Goal: Navigation & Orientation: Find specific page/section

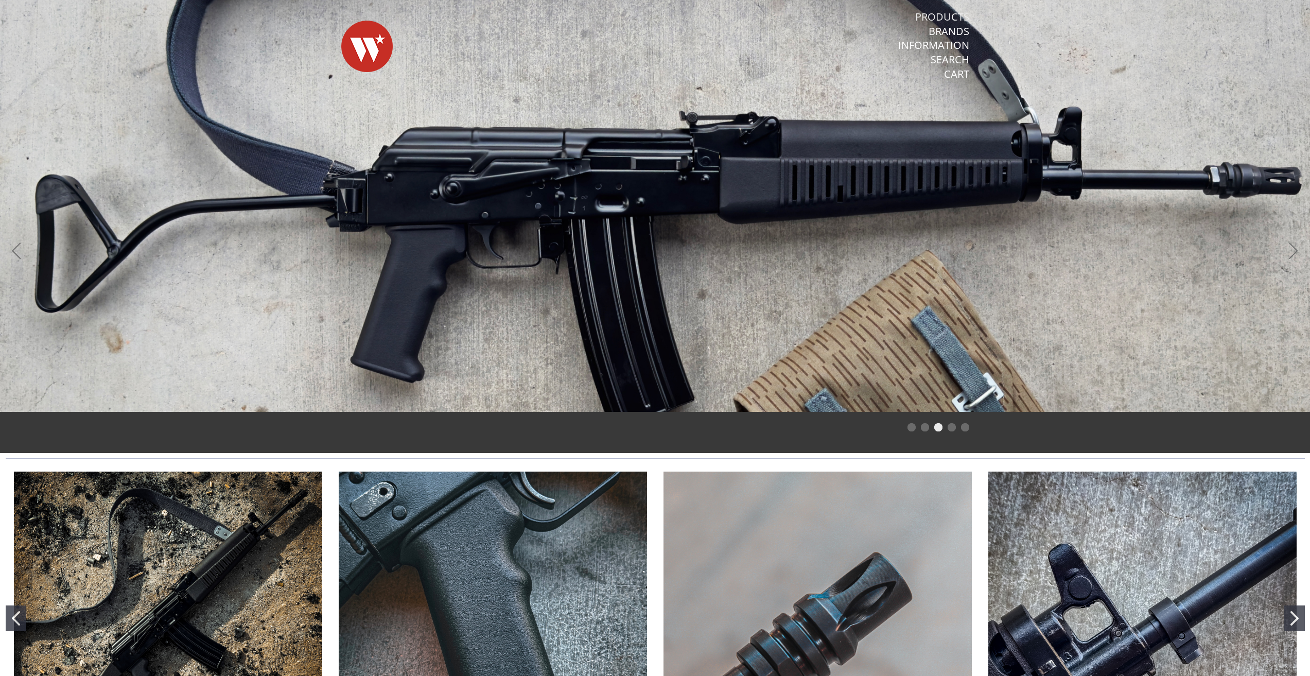
click at [954, 21] on link "Products" at bounding box center [942, 16] width 54 height 13
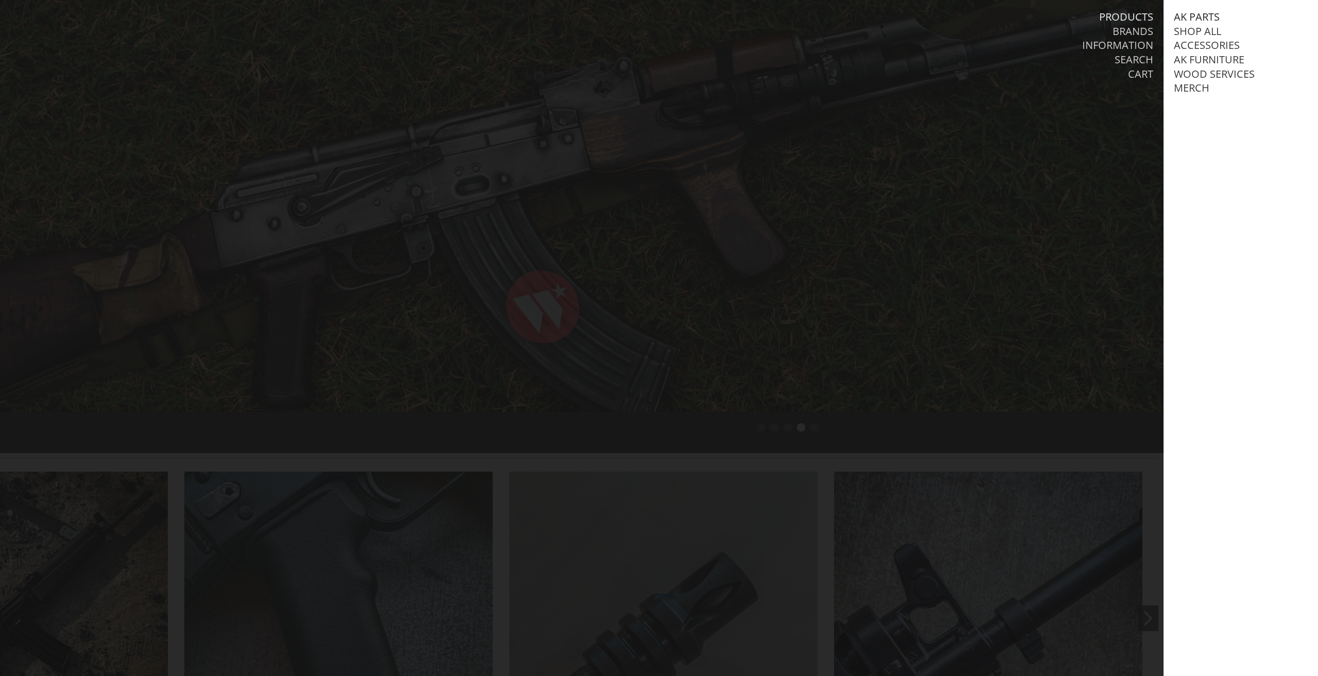
click at [1185, 20] on link "AK Parts" at bounding box center [1197, 16] width 46 height 13
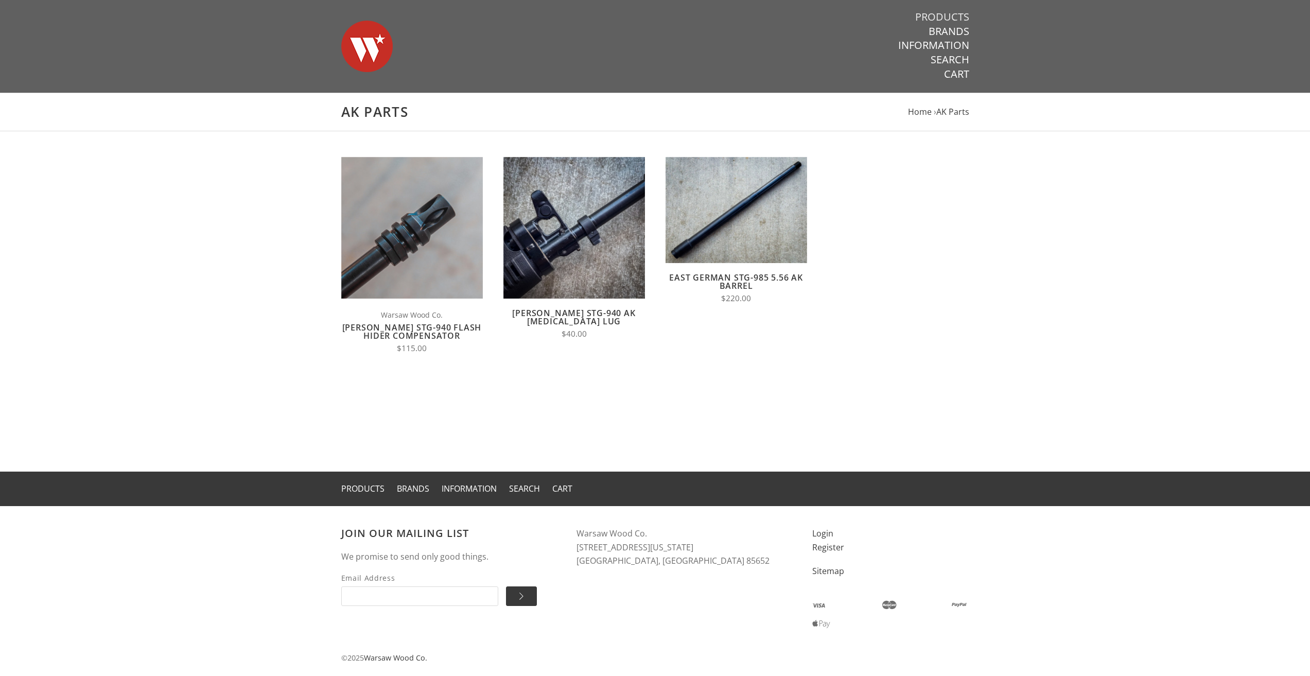
click at [945, 16] on link "Products" at bounding box center [942, 16] width 54 height 13
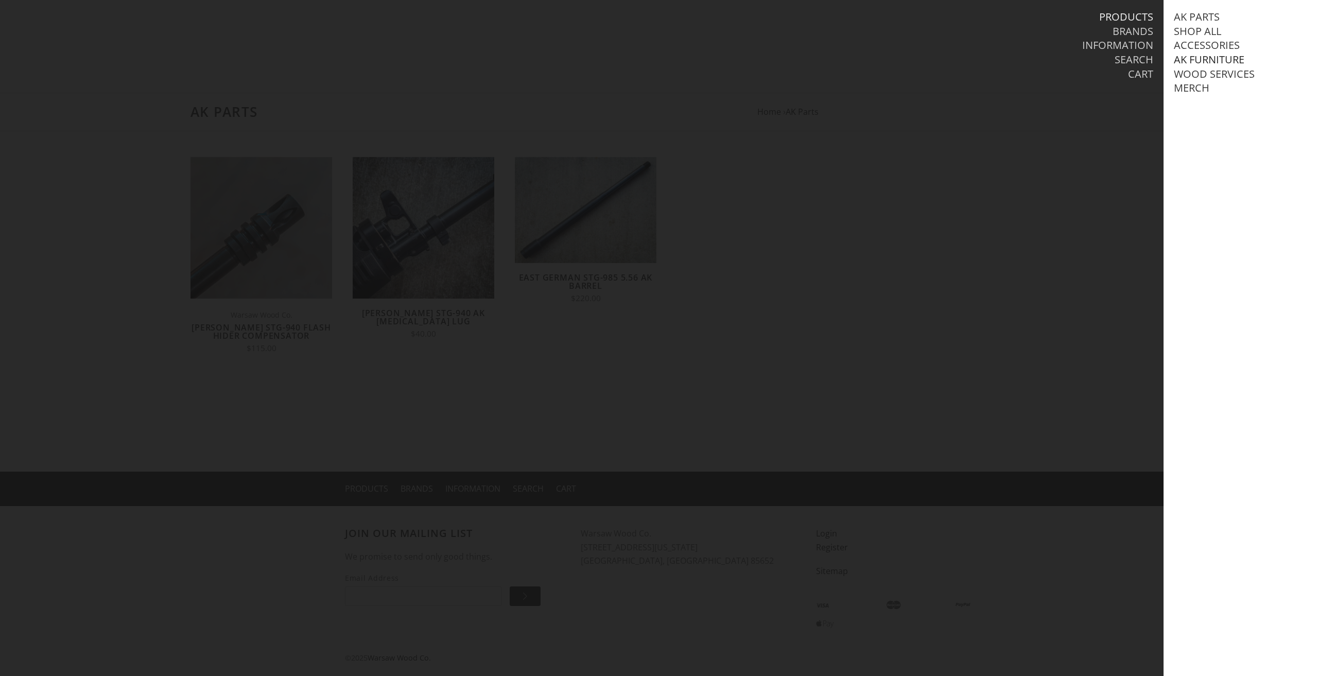
click at [1205, 59] on link "AK Furniture" at bounding box center [1209, 59] width 71 height 13
click at [1220, 123] on link "Stock Sets" at bounding box center [1213, 116] width 58 height 13
click at [1219, 152] on link "AKM/AK74" at bounding box center [1220, 145] width 50 height 13
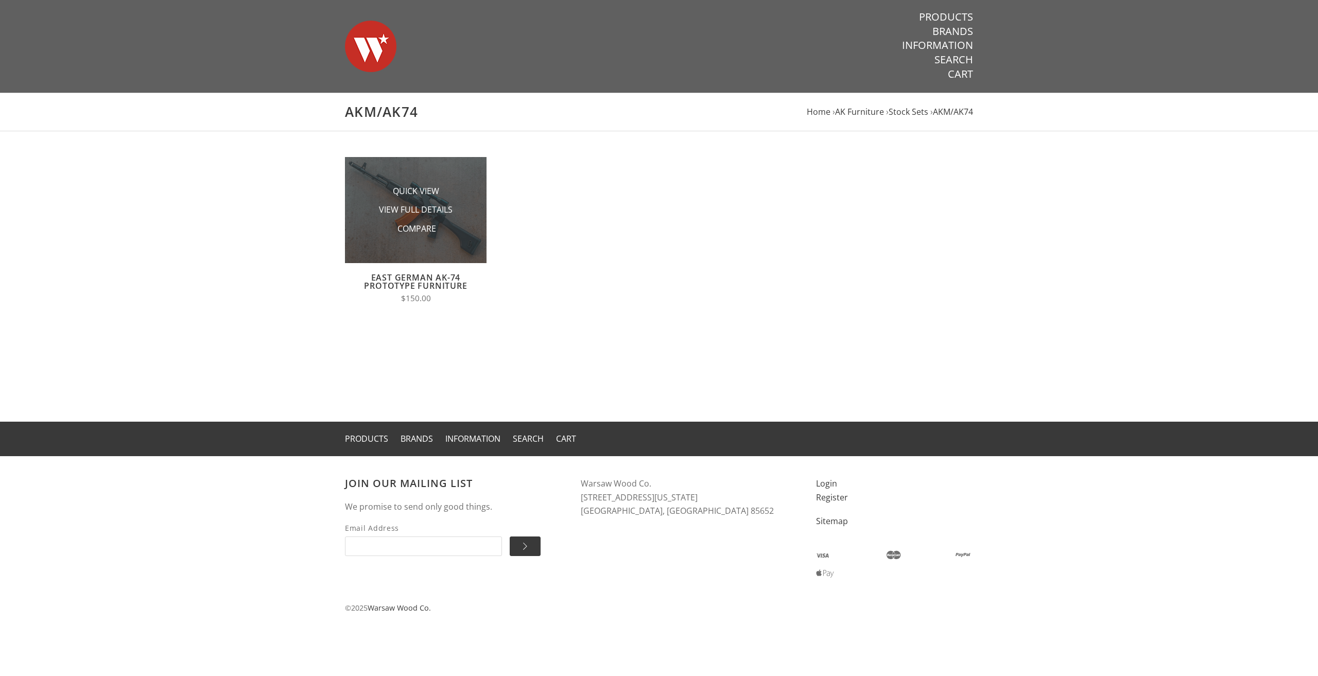
click at [482, 173] on img at bounding box center [416, 210] width 142 height 106
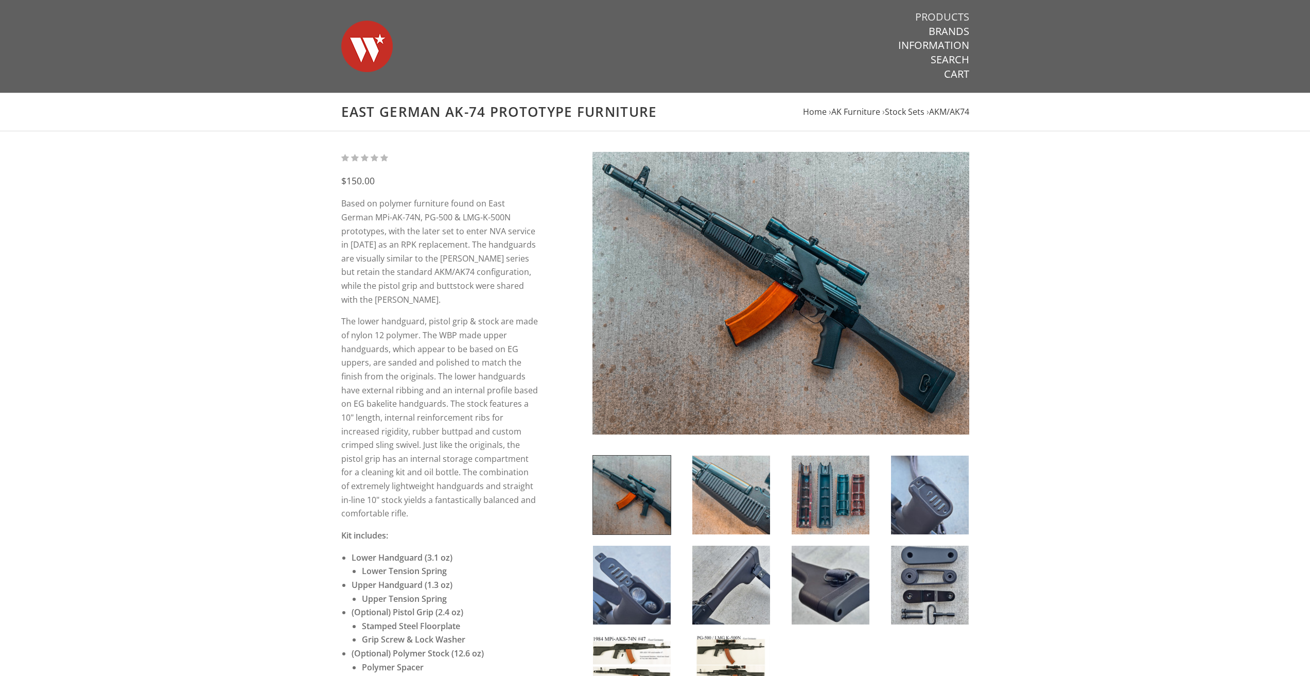
click at [941, 19] on link "Products" at bounding box center [942, 16] width 54 height 13
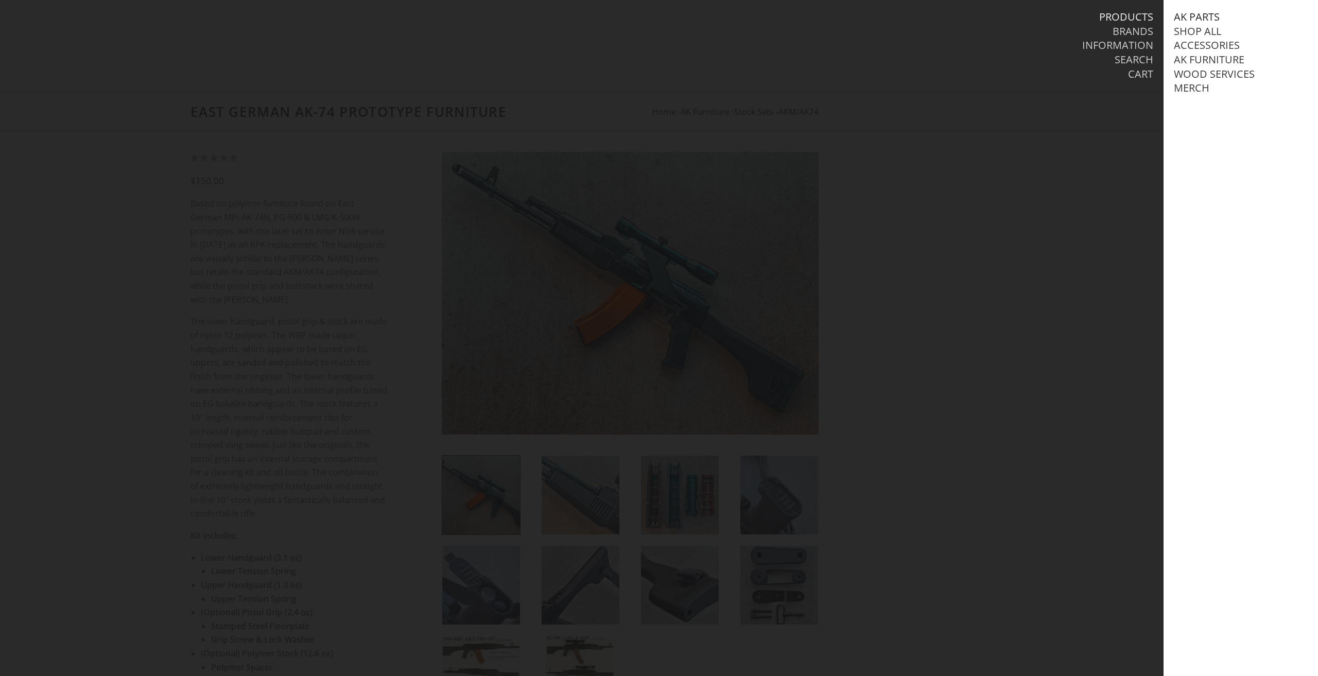
click at [1192, 19] on link "AK Parts" at bounding box center [1197, 16] width 46 height 13
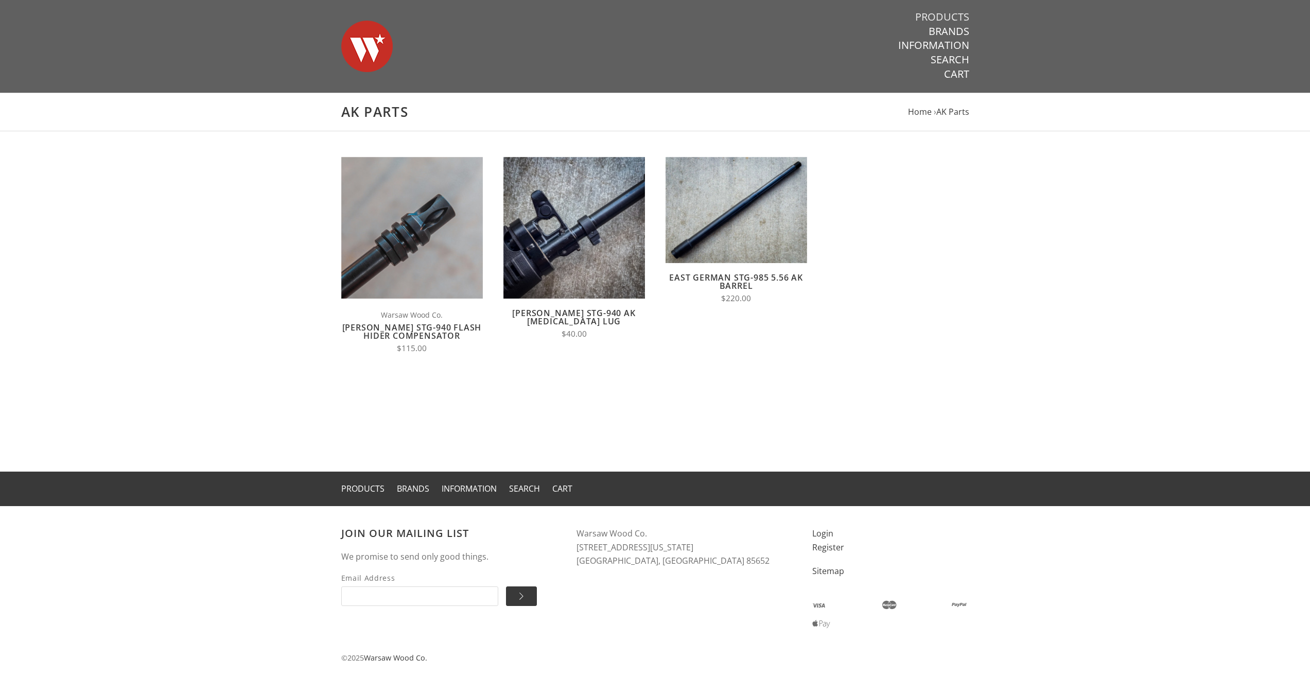
click at [953, 19] on link "Products" at bounding box center [942, 16] width 54 height 13
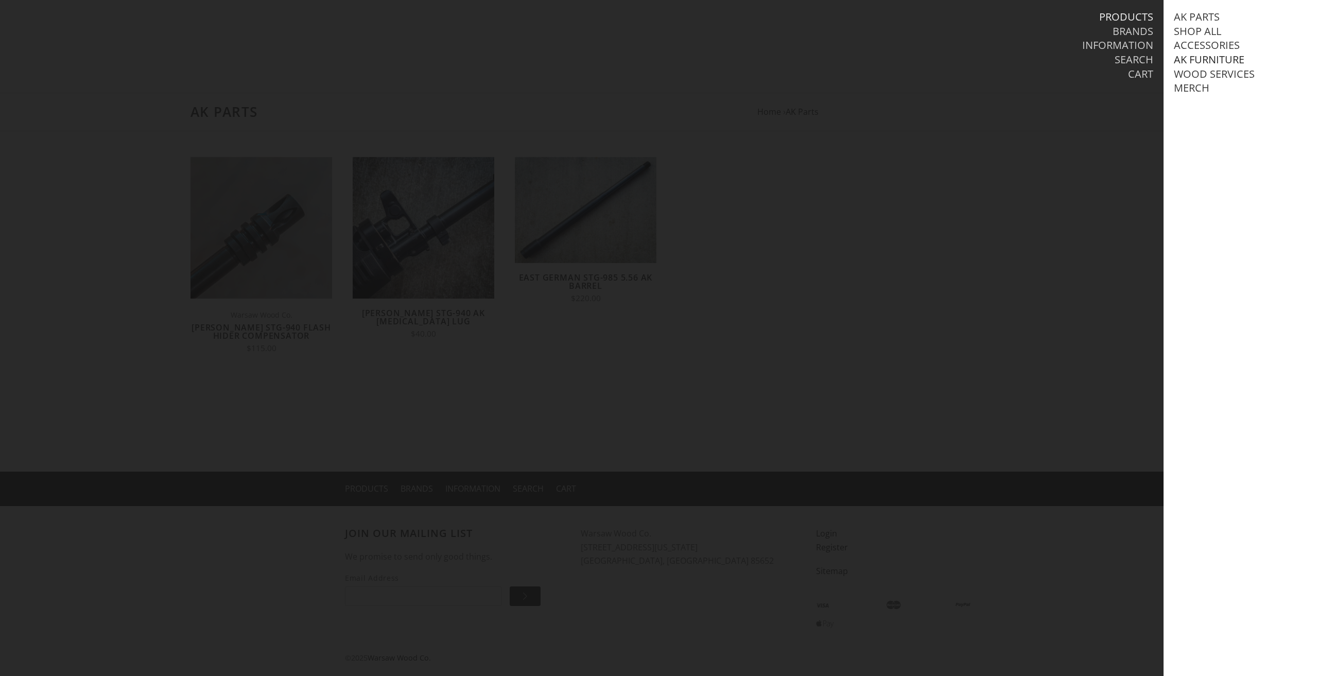
click at [1210, 59] on link "AK Furniture" at bounding box center [1209, 59] width 71 height 13
click at [1220, 123] on link "Stock Sets" at bounding box center [1213, 116] width 58 height 13
click at [1231, 180] on link "Yugo M70" at bounding box center [1221, 173] width 53 height 13
